Goal: Download file/media

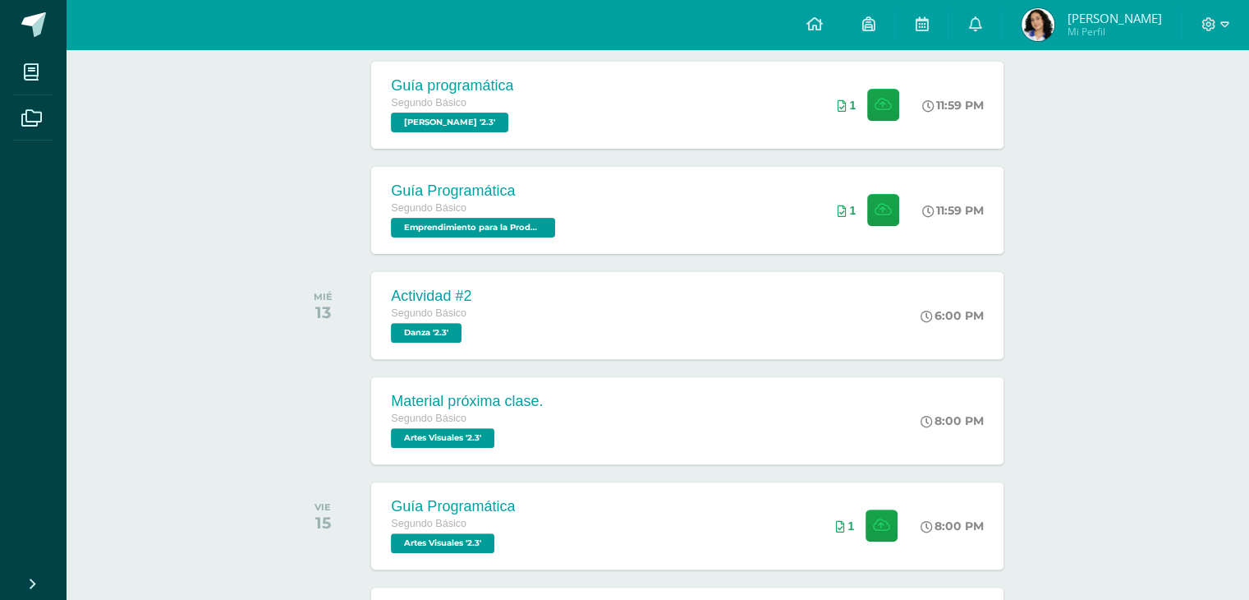
scroll to position [509, 0]
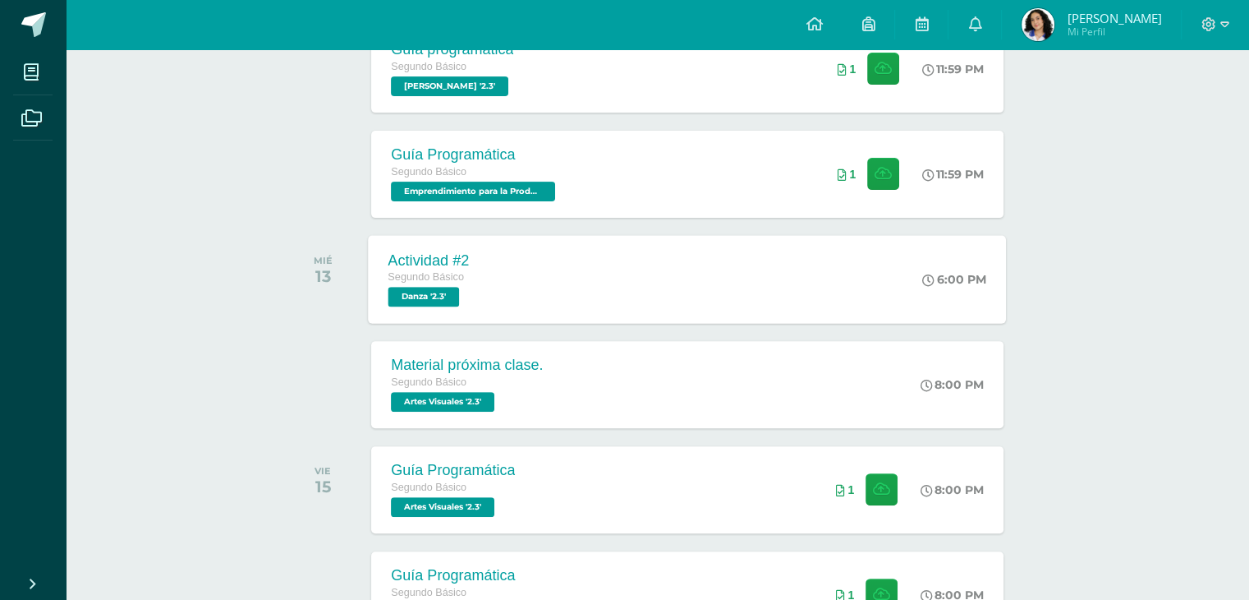
click at [564, 305] on div "Actividad #2 Segundo Básico Danza '2.3' 6:00 PM Actividad #2 [GEOGRAPHIC_DATA] …" at bounding box center [688, 279] width 638 height 88
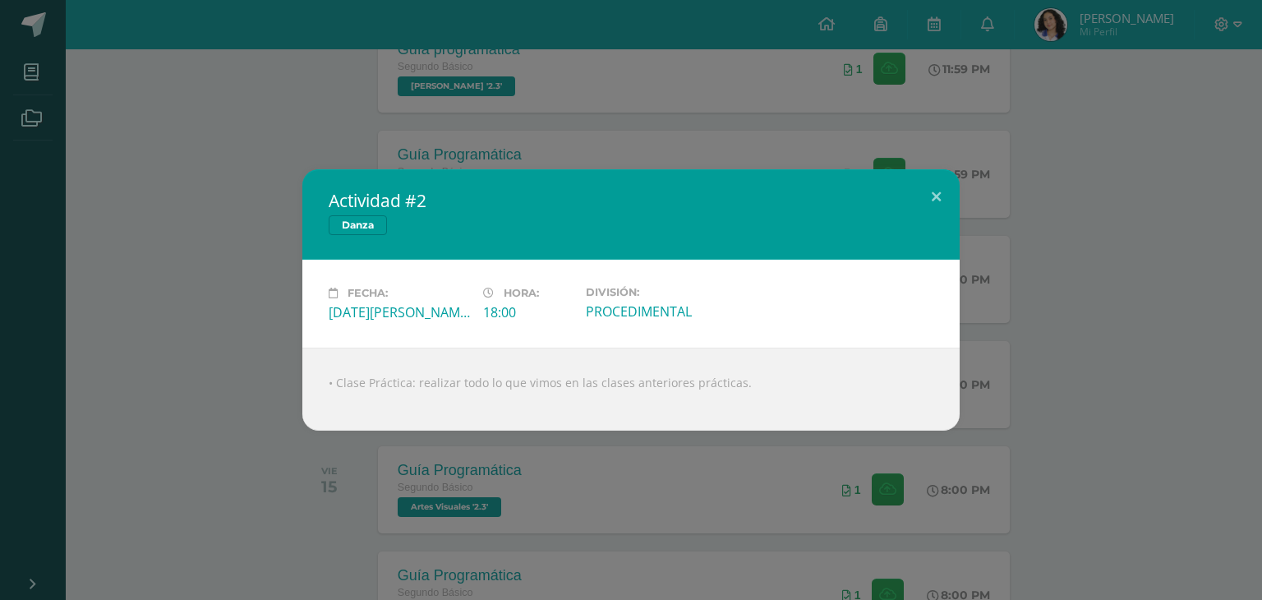
click at [660, 158] on div "Actividad #2 Danza Fecha: Miércoles 13 de Agosto Hora: 18:00 División: PROCEDIM…" at bounding box center [631, 300] width 1262 height 600
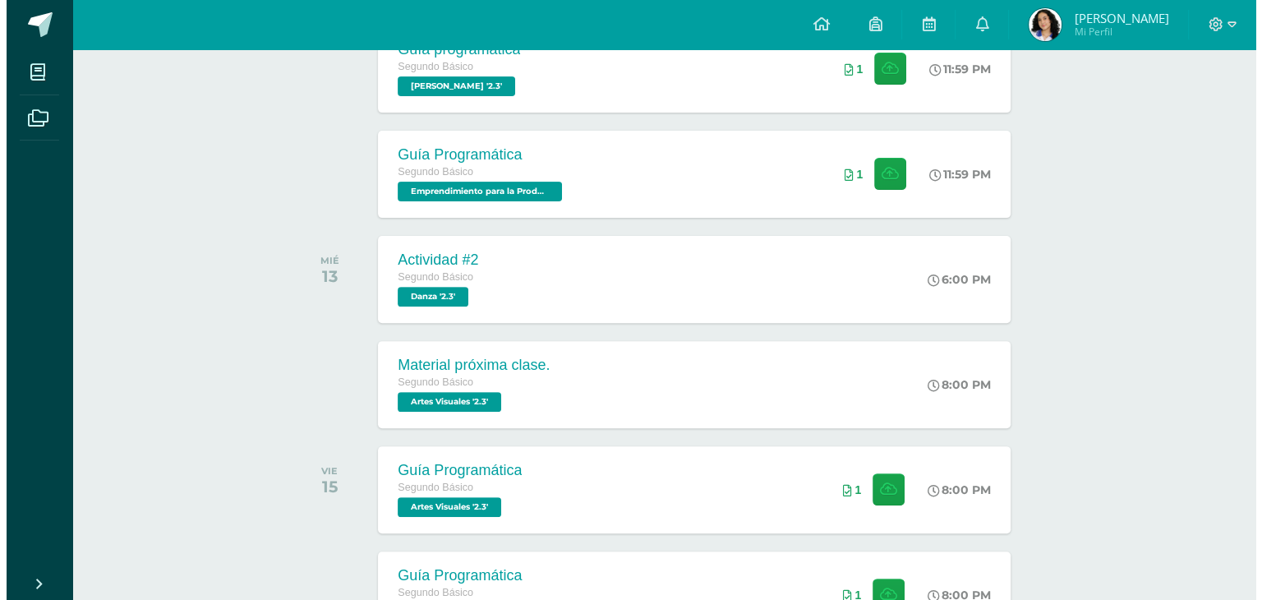
scroll to position [565, 0]
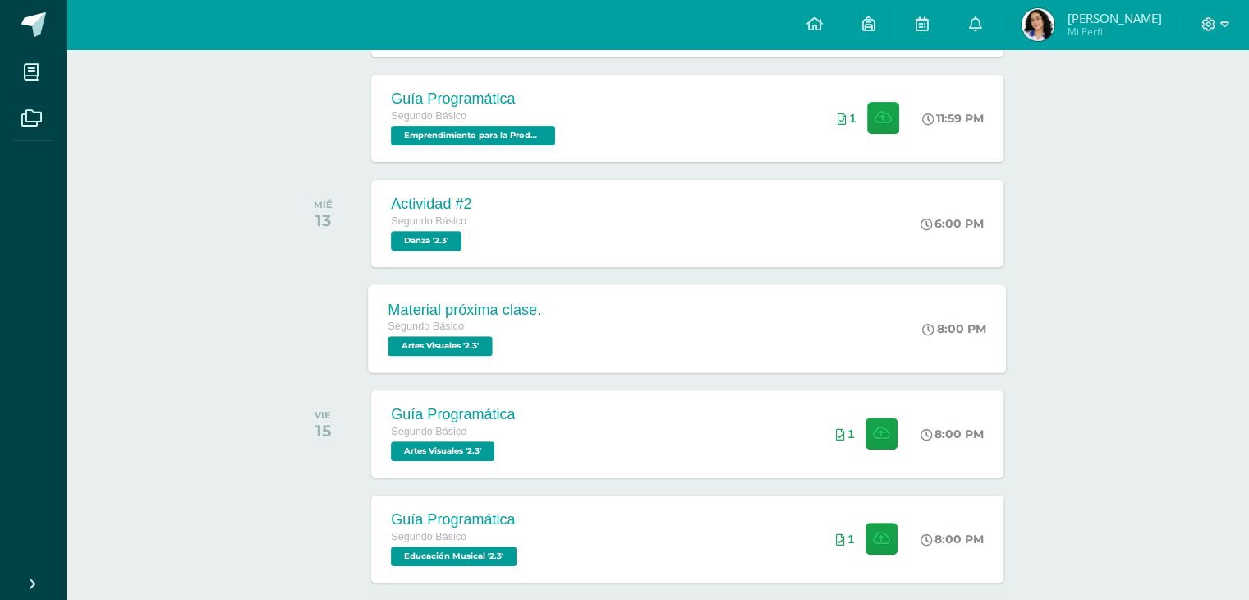
click at [559, 313] on div "Material próxima clase. Segundo Básico Artes Visuales '2.3'" at bounding box center [465, 328] width 193 height 88
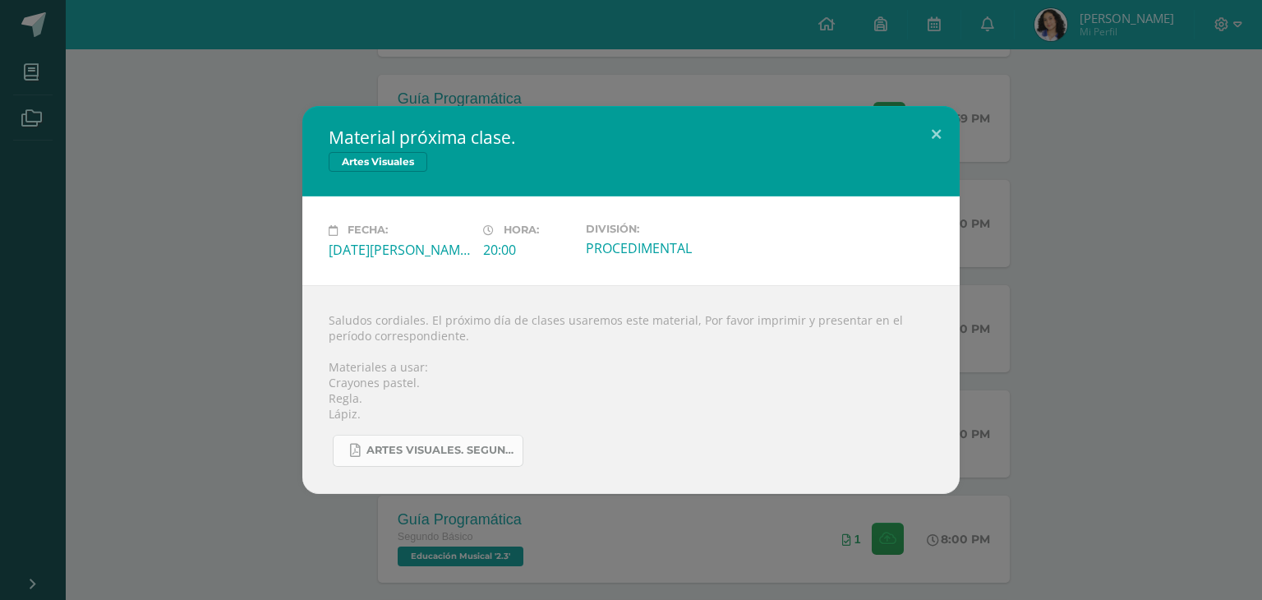
click at [421, 446] on span "Artes visuales. Segundo Básico..pdf" at bounding box center [440, 450] width 148 height 13
click at [463, 425] on div "Artes visuales. Segundo Básico..pdf" at bounding box center [631, 443] width 605 height 45
click at [375, 90] on div "Material próxima clase. Artes Visuales Fecha: Miércoles 13 de Agosto Hora: 20:0…" at bounding box center [631, 300] width 1262 height 600
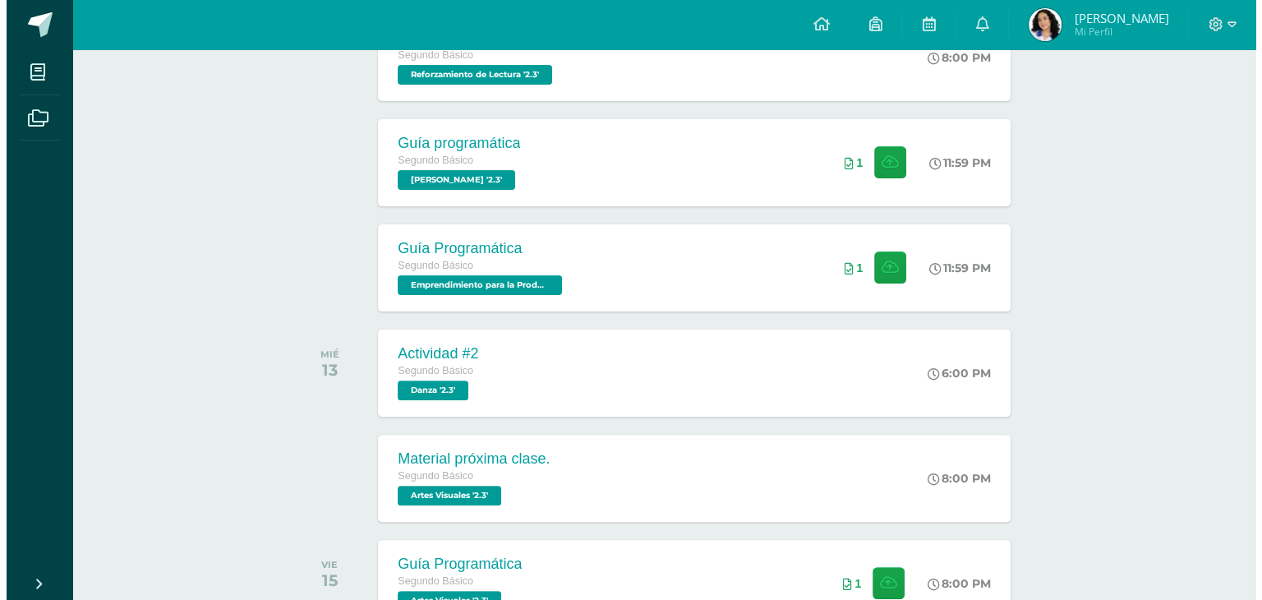
scroll to position [420, 0]
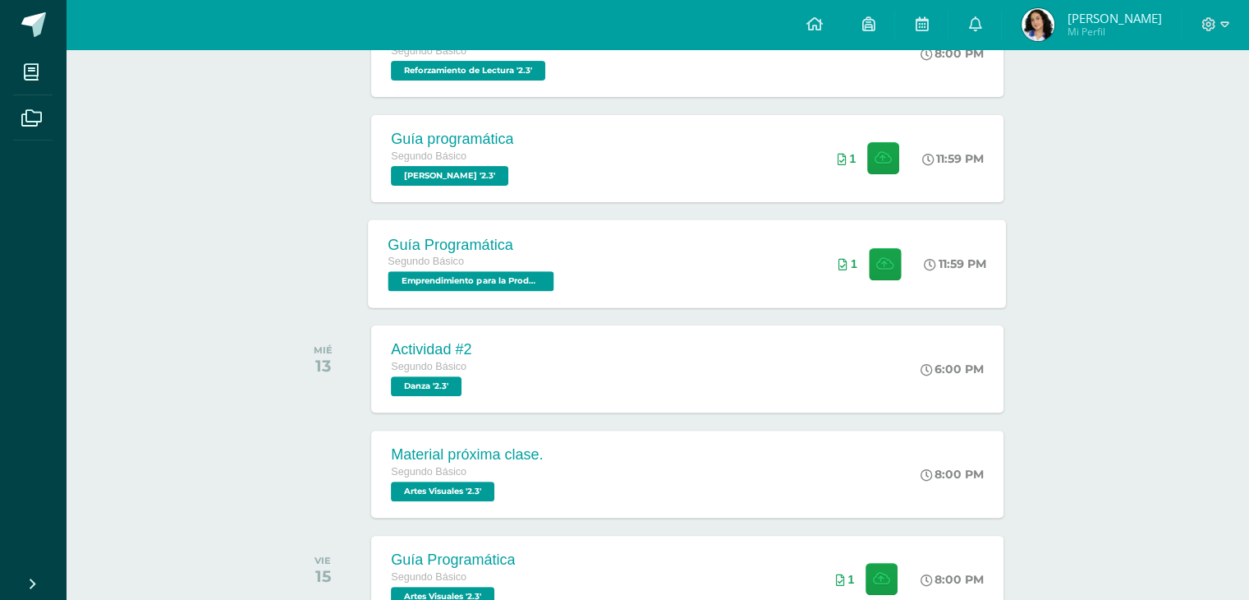
click at [559, 257] on div "Guía Programática Segundo Básico Emprendimiento para la Productividad '2.3'" at bounding box center [473, 263] width 209 height 88
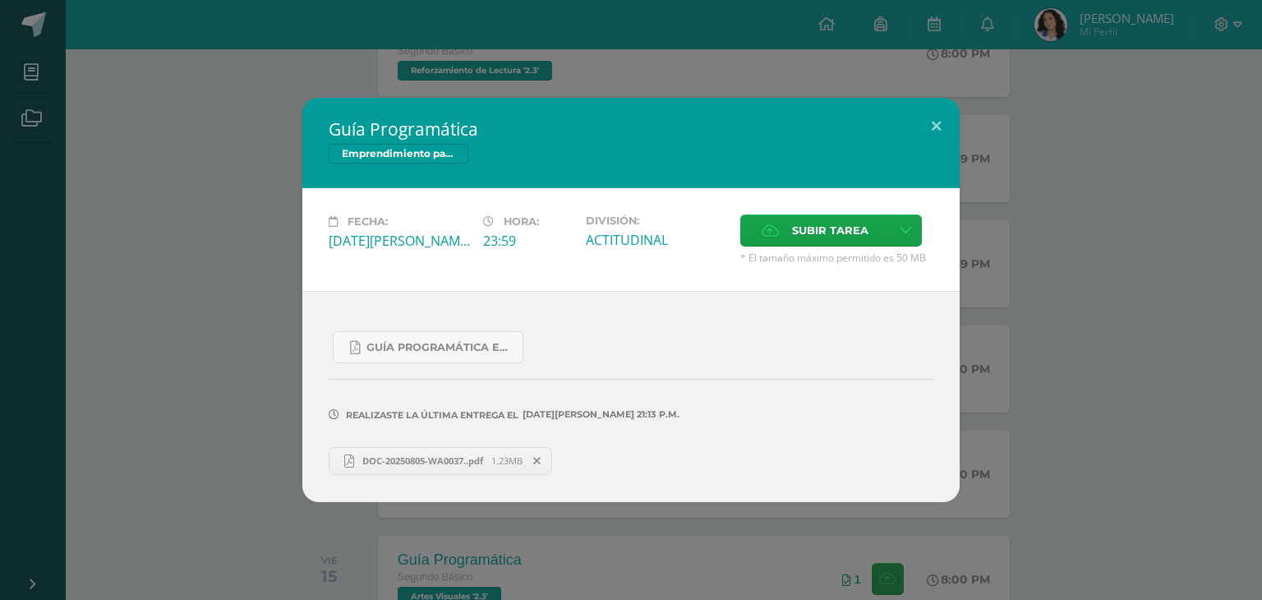
click at [407, 460] on span "DOC-20250805-WA0037..pdf" at bounding box center [422, 460] width 137 height 12
click at [407, 461] on span "DOC-20250805-WA0037..pdf" at bounding box center [422, 460] width 137 height 12
click at [792, 87] on div "Guía Programática Emprendimiento para la Productividad Fecha: Martes 12 de Agos…" at bounding box center [631, 300] width 1262 height 600
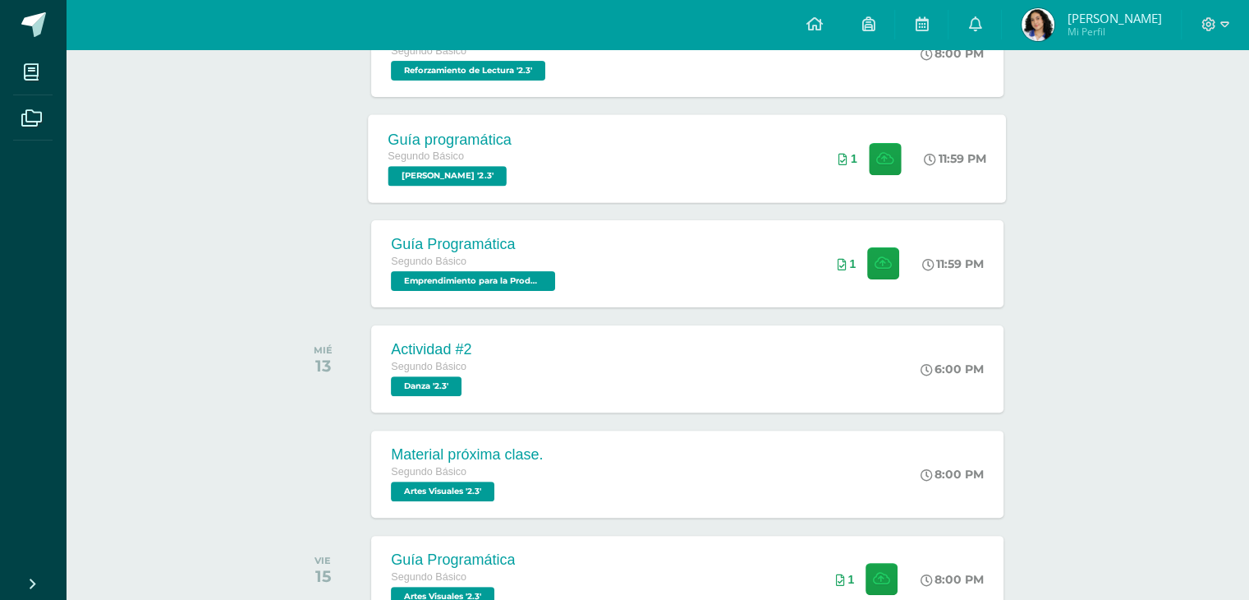
click at [584, 163] on div "Guía programática Segundo Básico PEREL '2.3' 11:59 PM 1 Guía programática PEREL" at bounding box center [688, 158] width 638 height 88
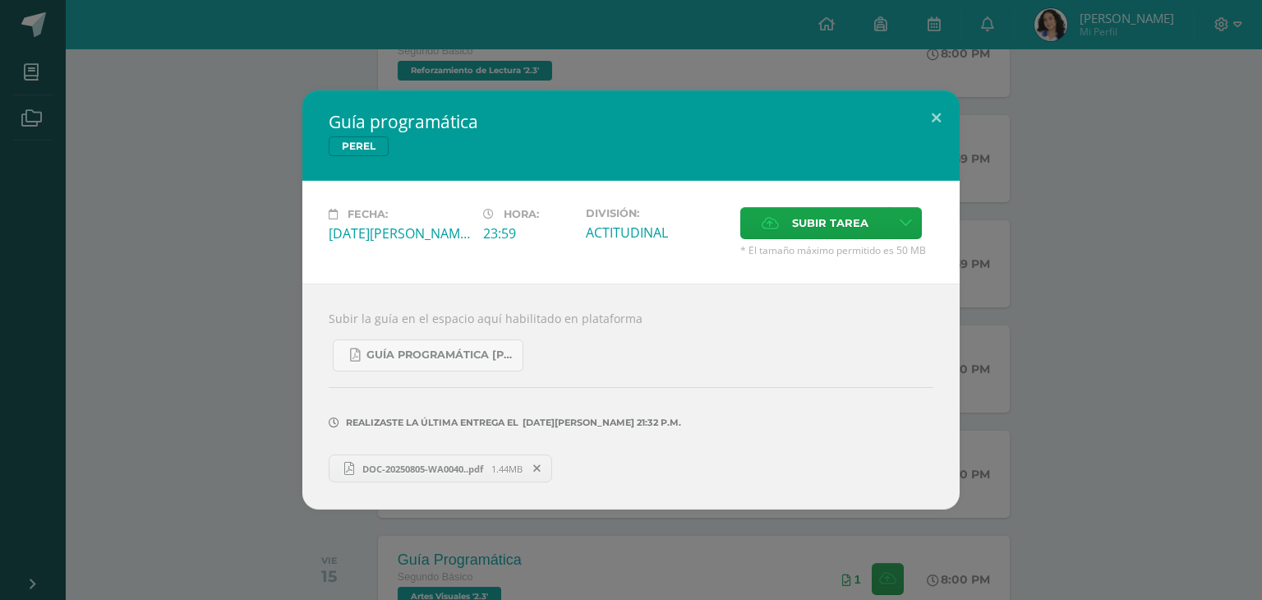
click at [387, 458] on link "DOC-20250805-WA0040..pdf 1.44MB" at bounding box center [440, 468] width 223 height 28
click at [637, 62] on div "Guía programática PEREL Fecha: Martes 12 de Agosto Hora: 23:59 División: ACTITU…" at bounding box center [631, 300] width 1262 height 600
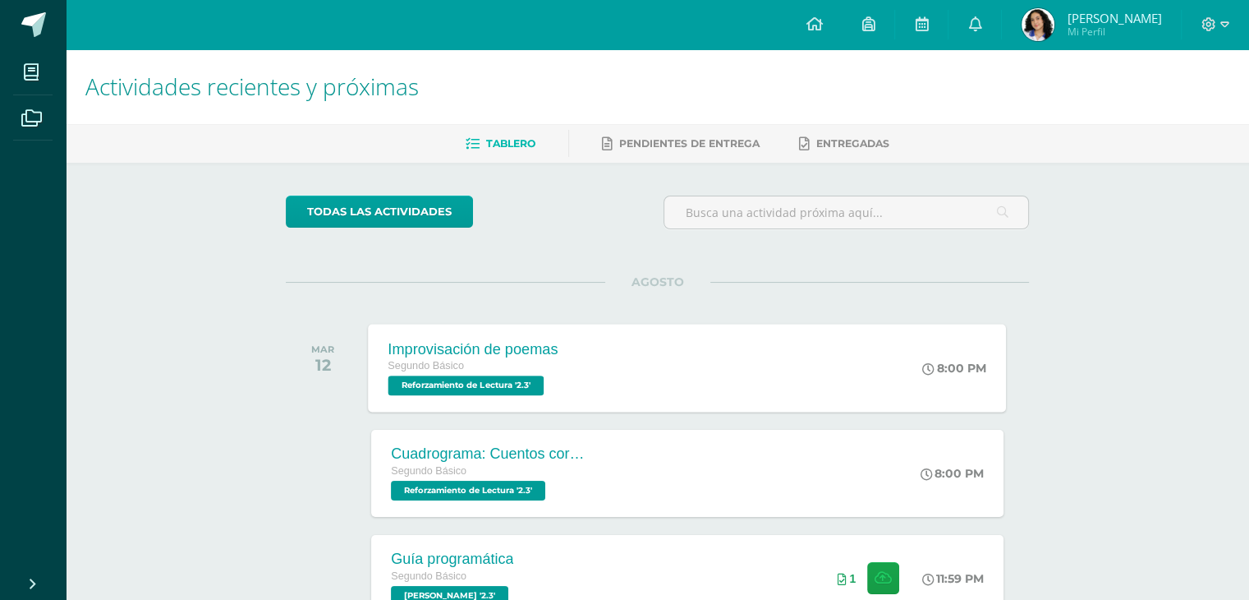
scroll to position [315, 0]
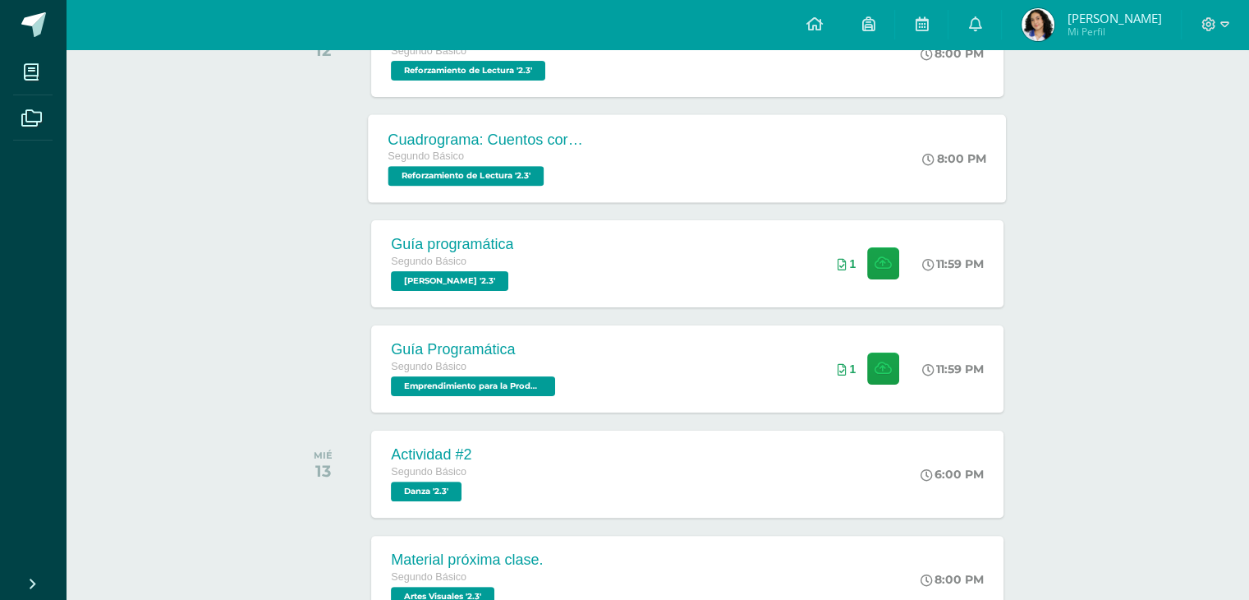
click at [605, 191] on div "Cuadrograma: Cuentos cortos Segundo Básico Reforzamiento de Lectura '2.3'" at bounding box center [488, 158] width 239 height 88
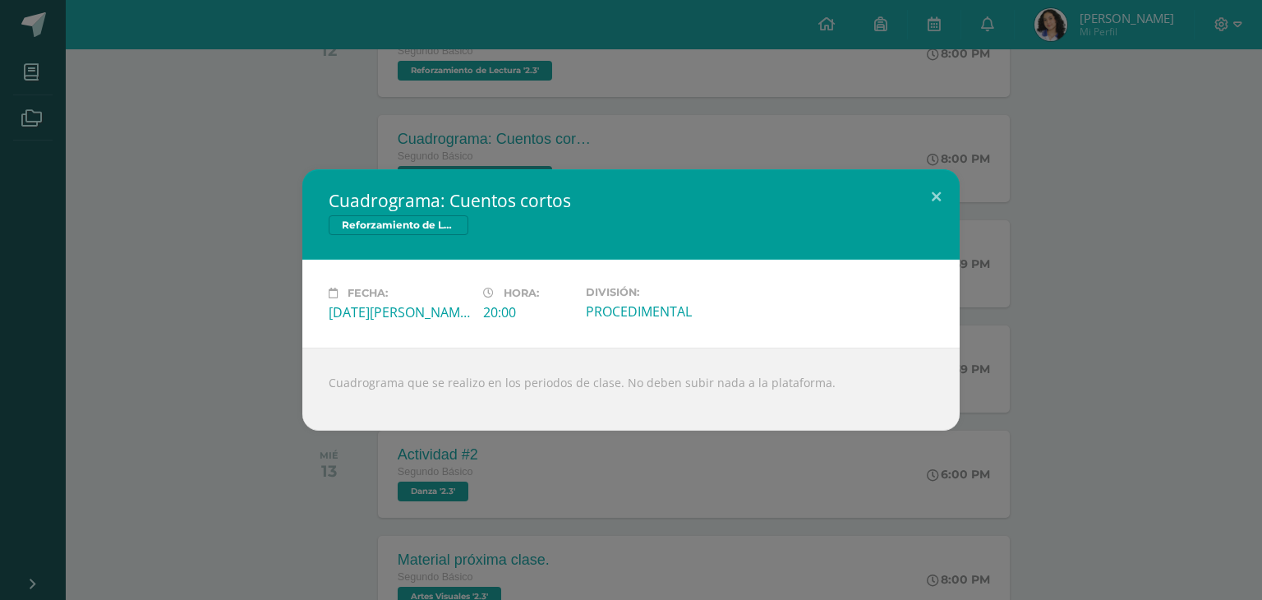
click at [614, 162] on div "Cuadrograma: Cuentos cortos Reforzamiento de Lectura Fecha: Martes 12 de Agosto…" at bounding box center [631, 300] width 1262 height 600
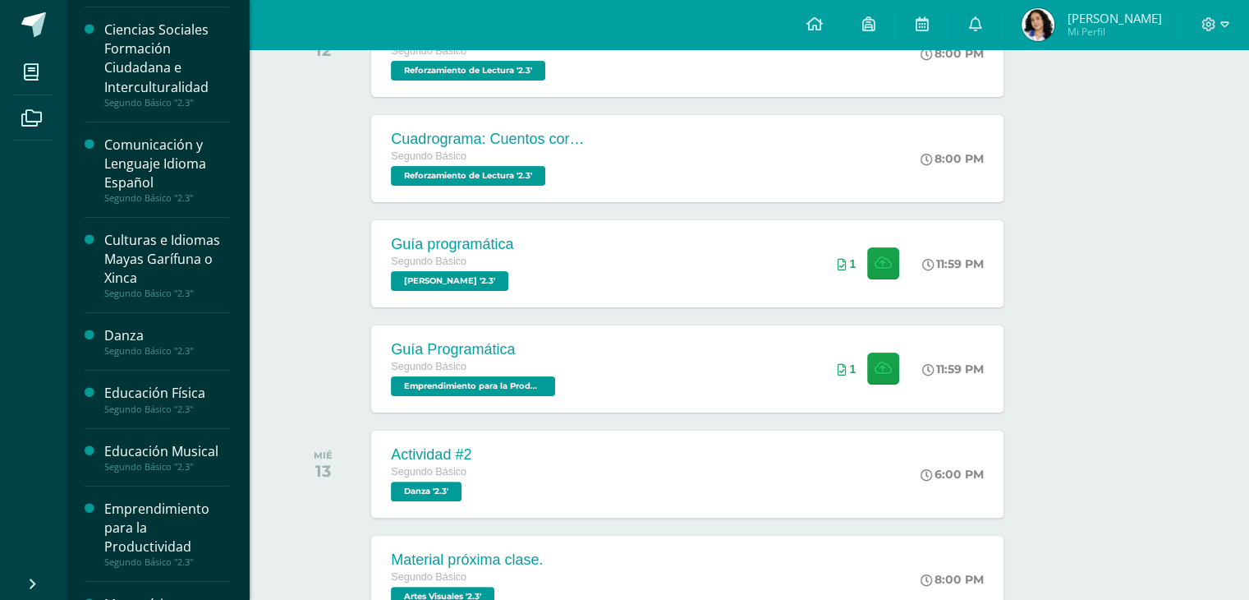
scroll to position [235, 0]
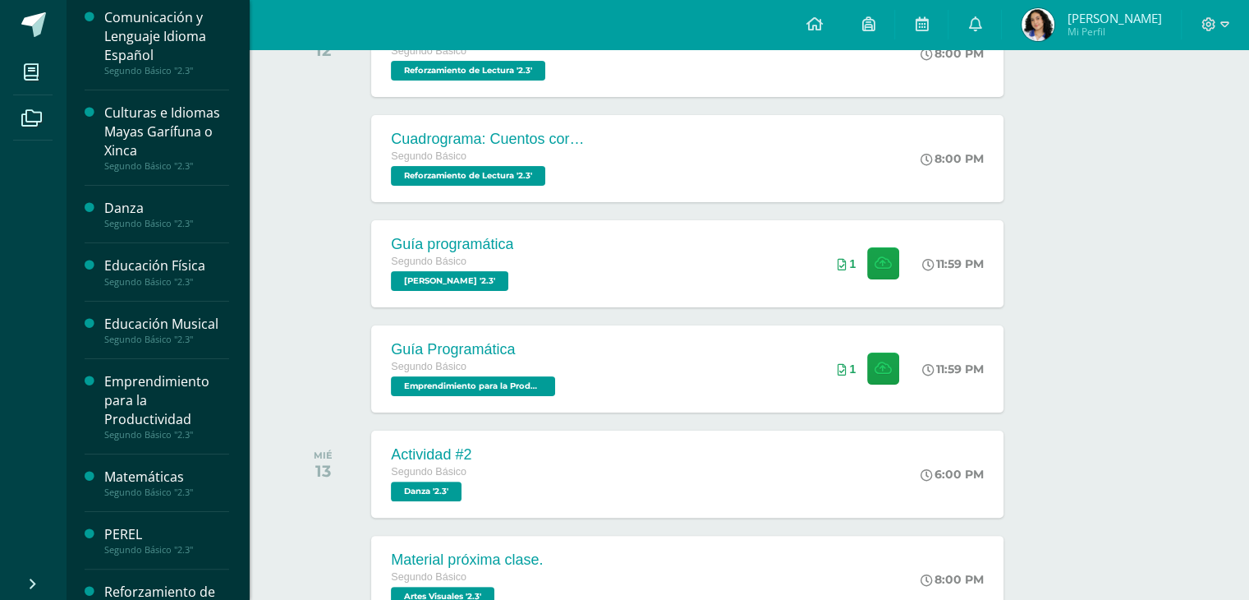
click at [143, 209] on div "Danza" at bounding box center [166, 208] width 125 height 19
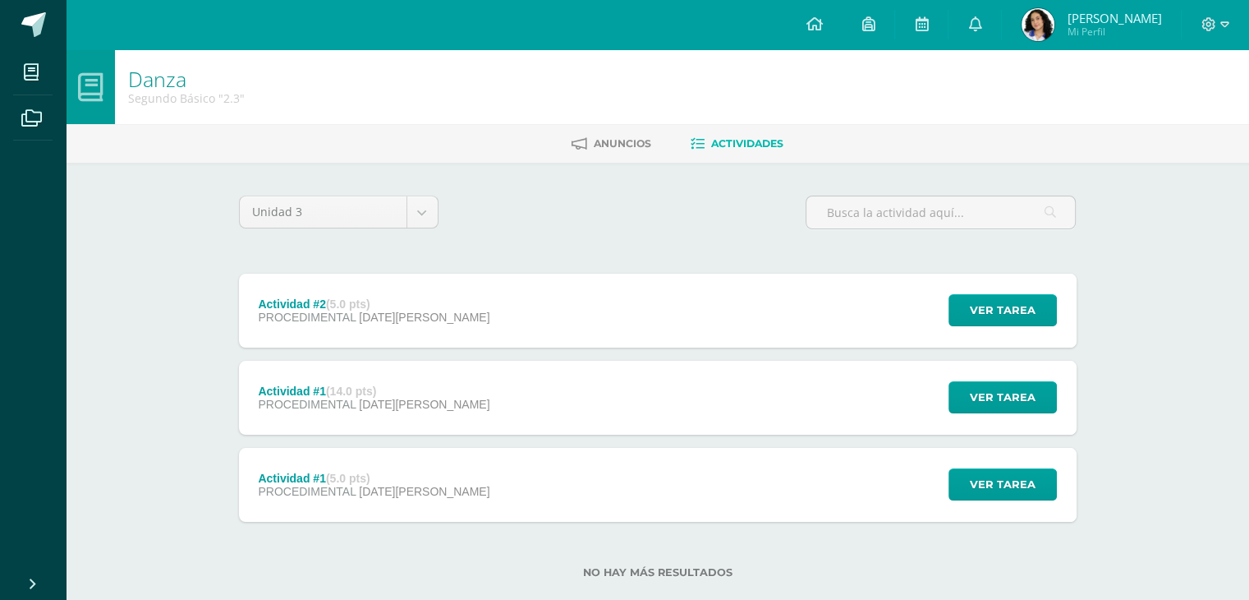
scroll to position [31, 0]
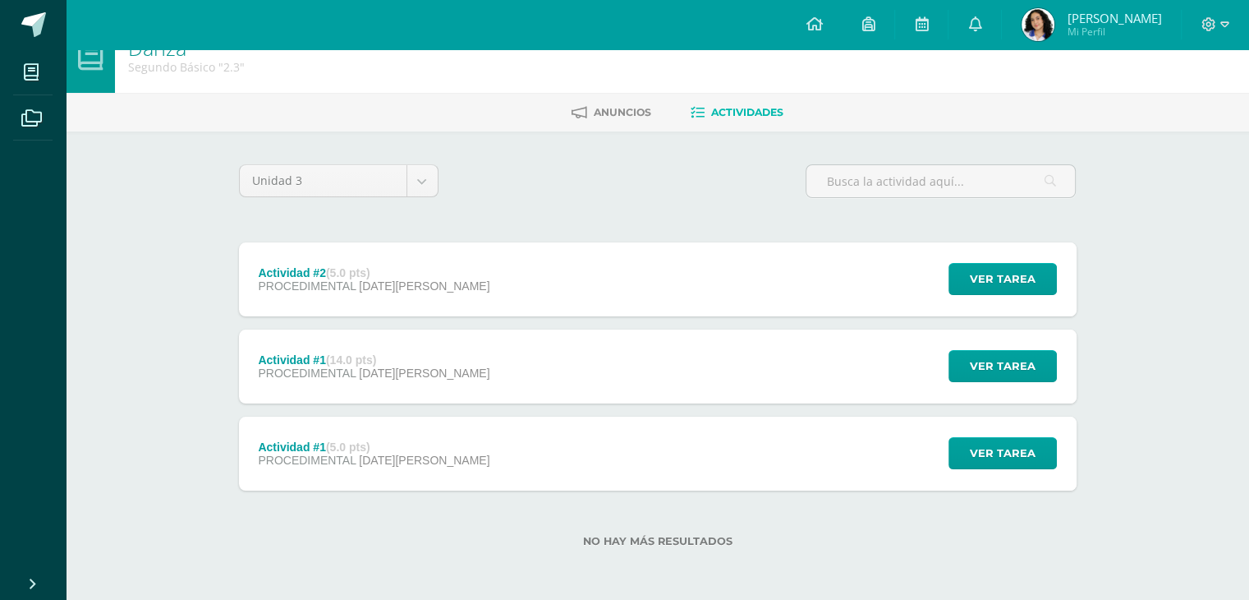
click at [392, 364] on div "Actividad #1 (14.0 pts)" at bounding box center [374, 359] width 232 height 13
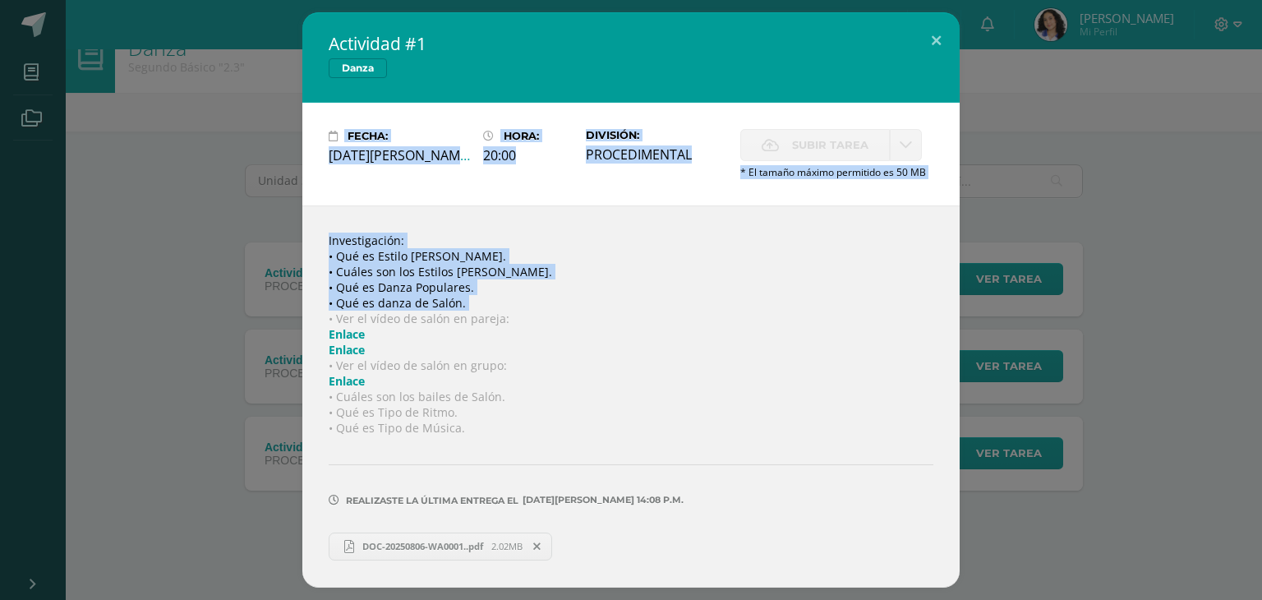
drag, startPoint x: 392, startPoint y: 364, endPoint x: 669, endPoint y: 303, distance: 283.4
click at [424, 548] on span "DOC-20250806-WA0001..pdf" at bounding box center [422, 546] width 137 height 12
click at [748, 178] on div "Fecha: [DATE][PERSON_NAME] Hora: 20:00 División: PROCEDIMENTAL Subir tarea" at bounding box center [630, 154] width 657 height 103
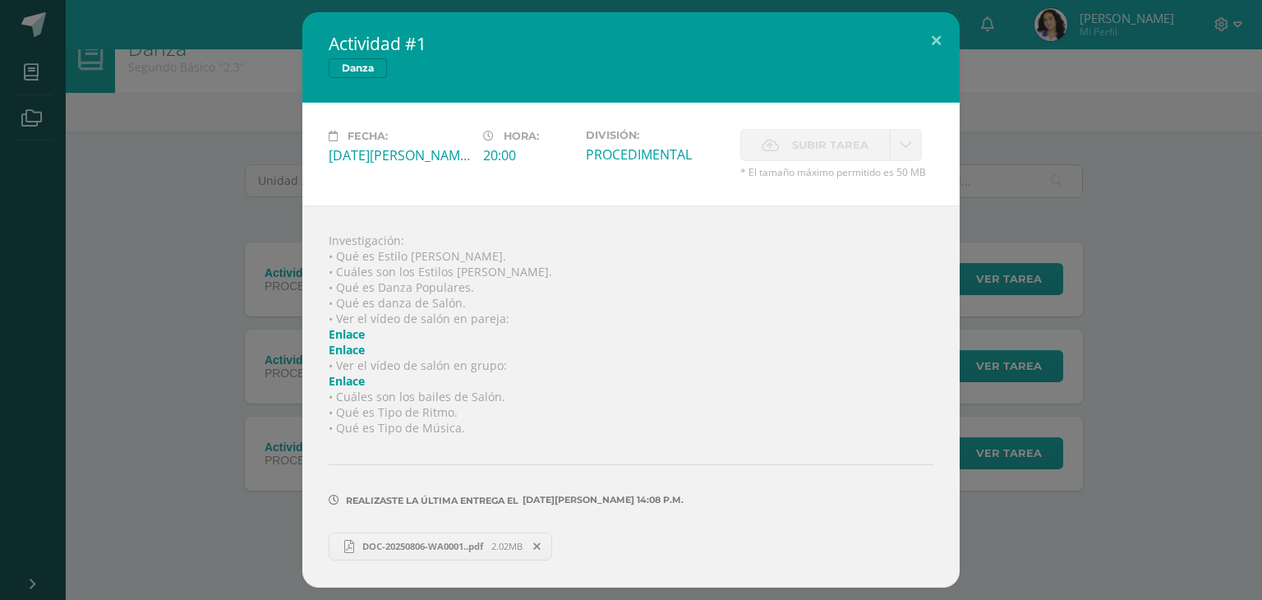
click at [433, 550] on span "DOC-20250806-WA0001..pdf" at bounding box center [422, 546] width 137 height 12
click at [233, 205] on div "Actividad #1 [GEOGRAPHIC_DATA] Fecha: [DATE][PERSON_NAME] Hora: 20:00 División:…" at bounding box center [631, 299] width 1249 height 574
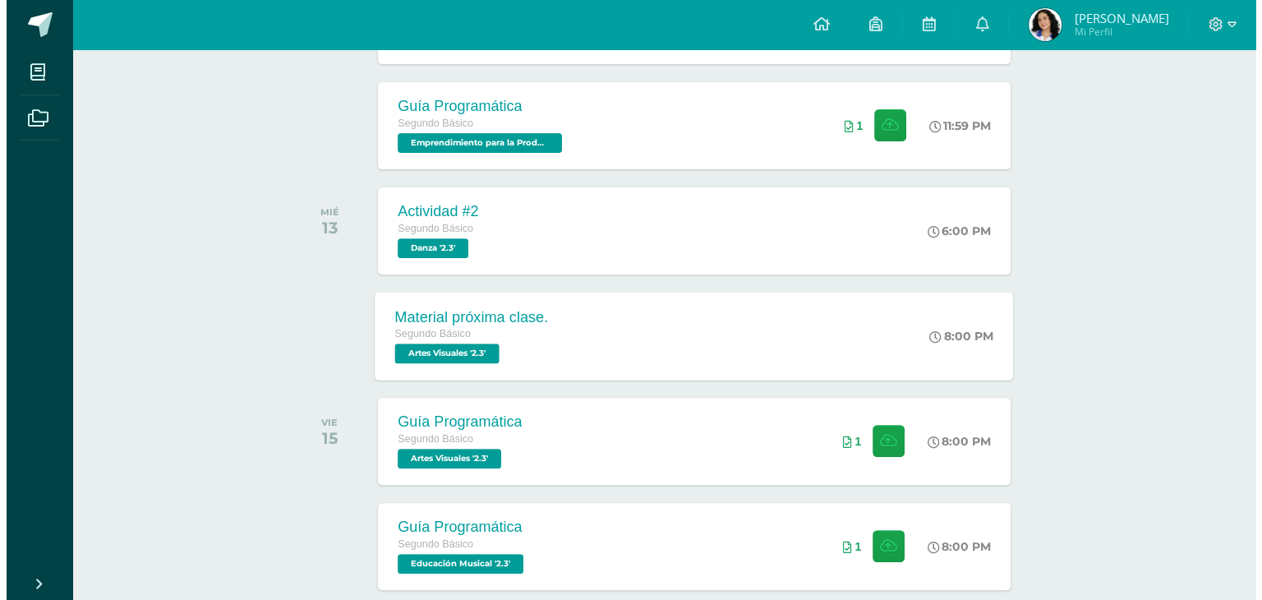
scroll to position [559, 0]
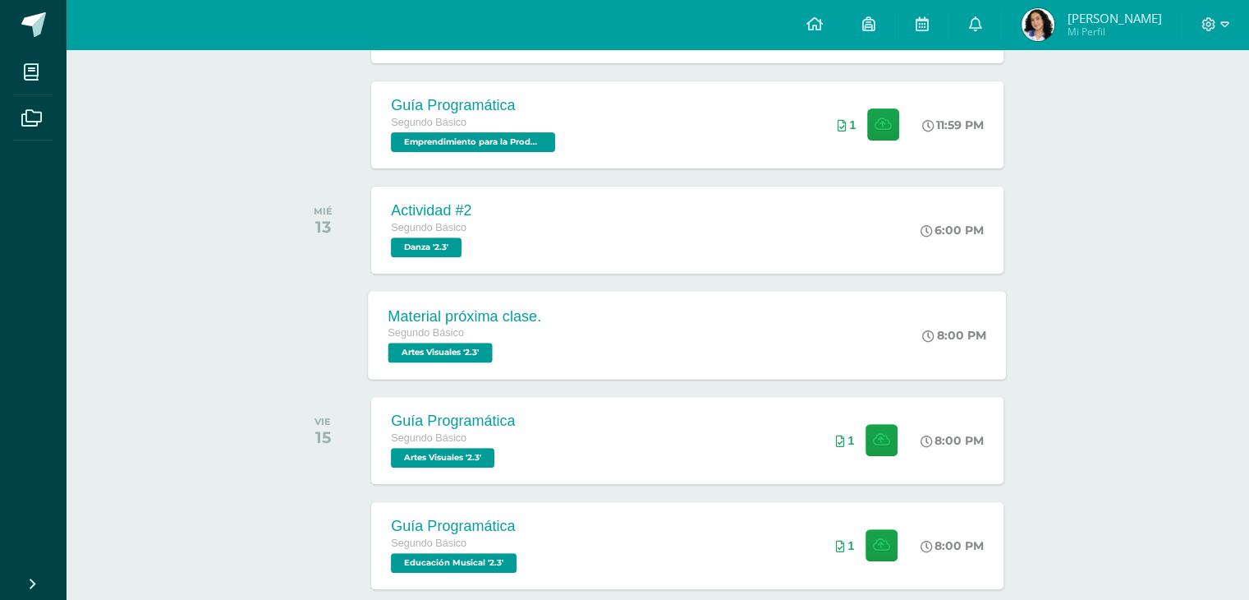
click at [585, 297] on div "Material próxima clase. Segundo Básico Artes Visuales '2.3' 8:00 PM Material pr…" at bounding box center [688, 335] width 638 height 88
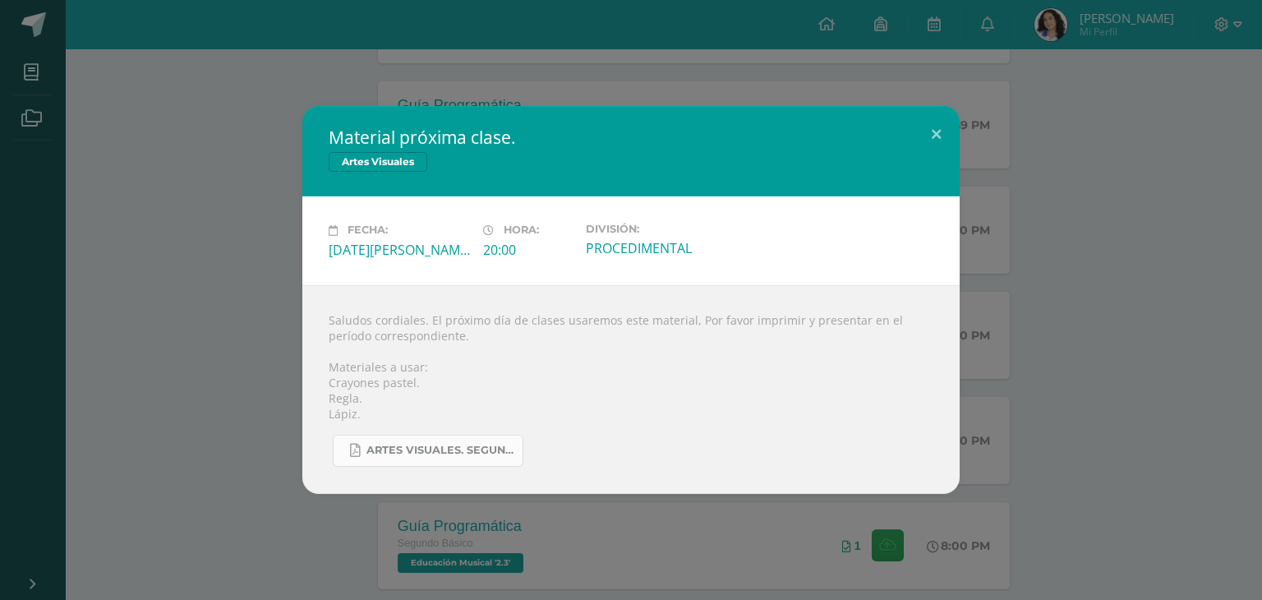
click at [413, 456] on span "Artes visuales. Segundo Básico..pdf" at bounding box center [440, 450] width 148 height 13
